Goal: Obtain resource: Download file/media

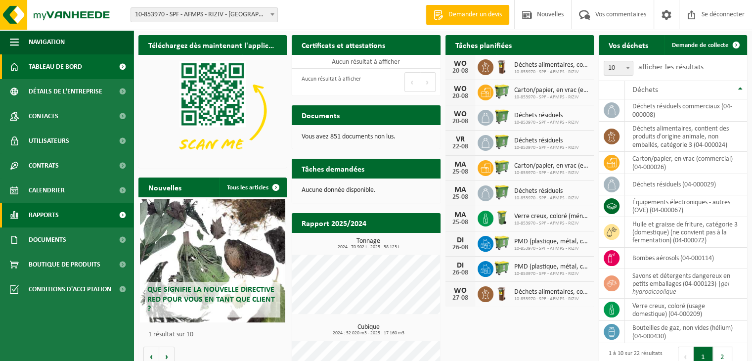
click at [28, 216] on link "Rapports" at bounding box center [67, 215] width 134 height 25
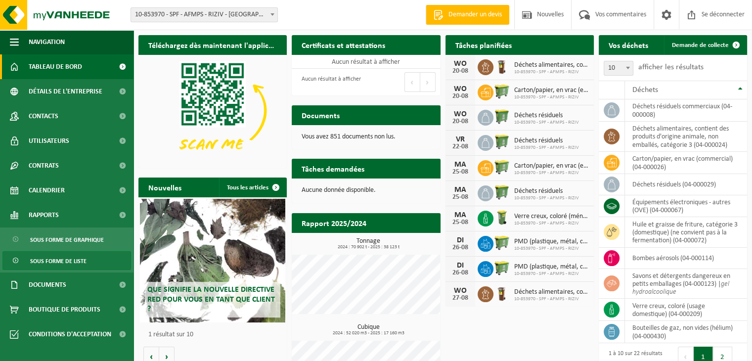
click at [46, 256] on span "Sous forme de liste" at bounding box center [58, 261] width 56 height 19
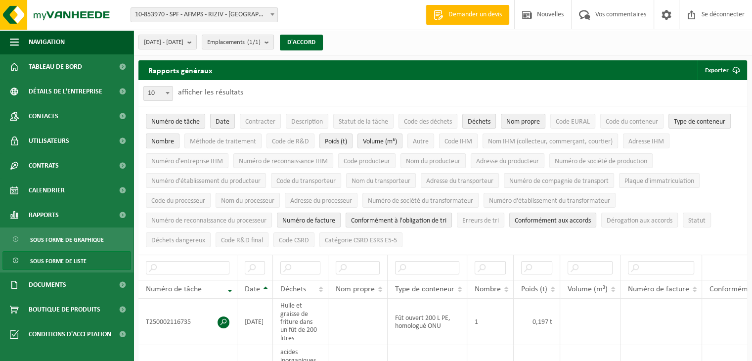
click at [49, 262] on font "Sous forme de liste" at bounding box center [58, 262] width 56 height 6
click at [196, 42] on b "submit" at bounding box center [191, 42] width 9 height 14
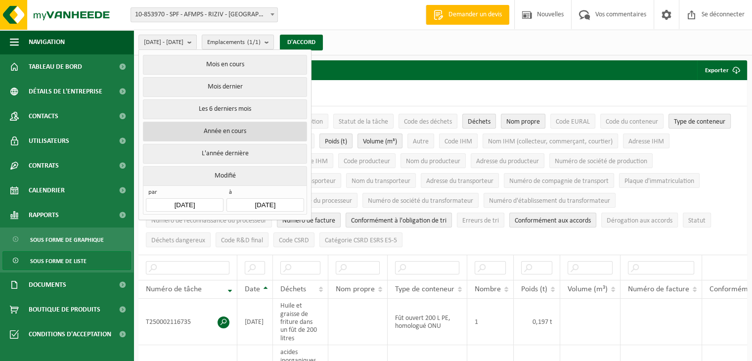
click at [258, 136] on button "Année en cours" at bounding box center [225, 132] width 164 height 20
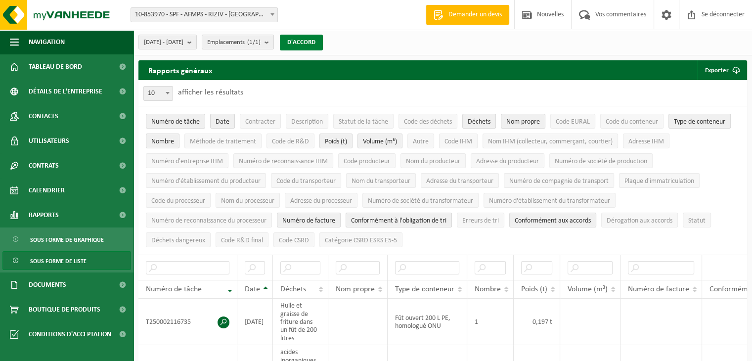
click at [310, 37] on button "D'ACCORD" at bounding box center [301, 43] width 43 height 16
click at [721, 73] on font "Exporter" at bounding box center [717, 70] width 24 height 6
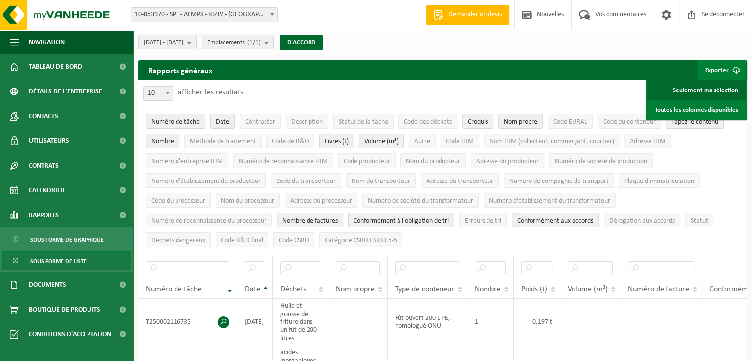
click at [711, 92] on font "Seulement ma sélection" at bounding box center [705, 90] width 65 height 6
